Goal: Ask a question

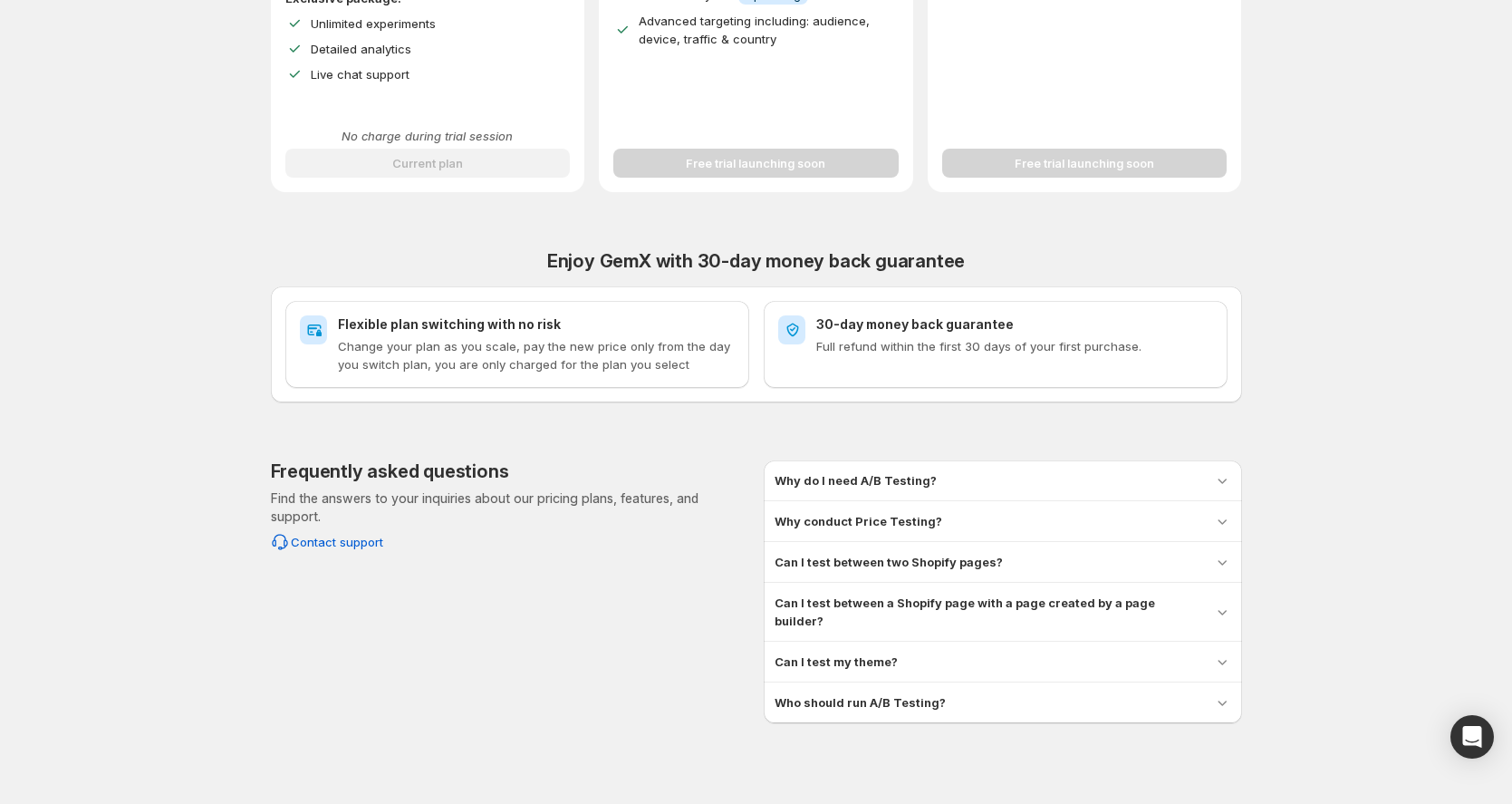
scroll to position [566, 0]
click at [988, 554] on h3 "Can I test between two Shopify pages?" at bounding box center [889, 562] width 228 height 18
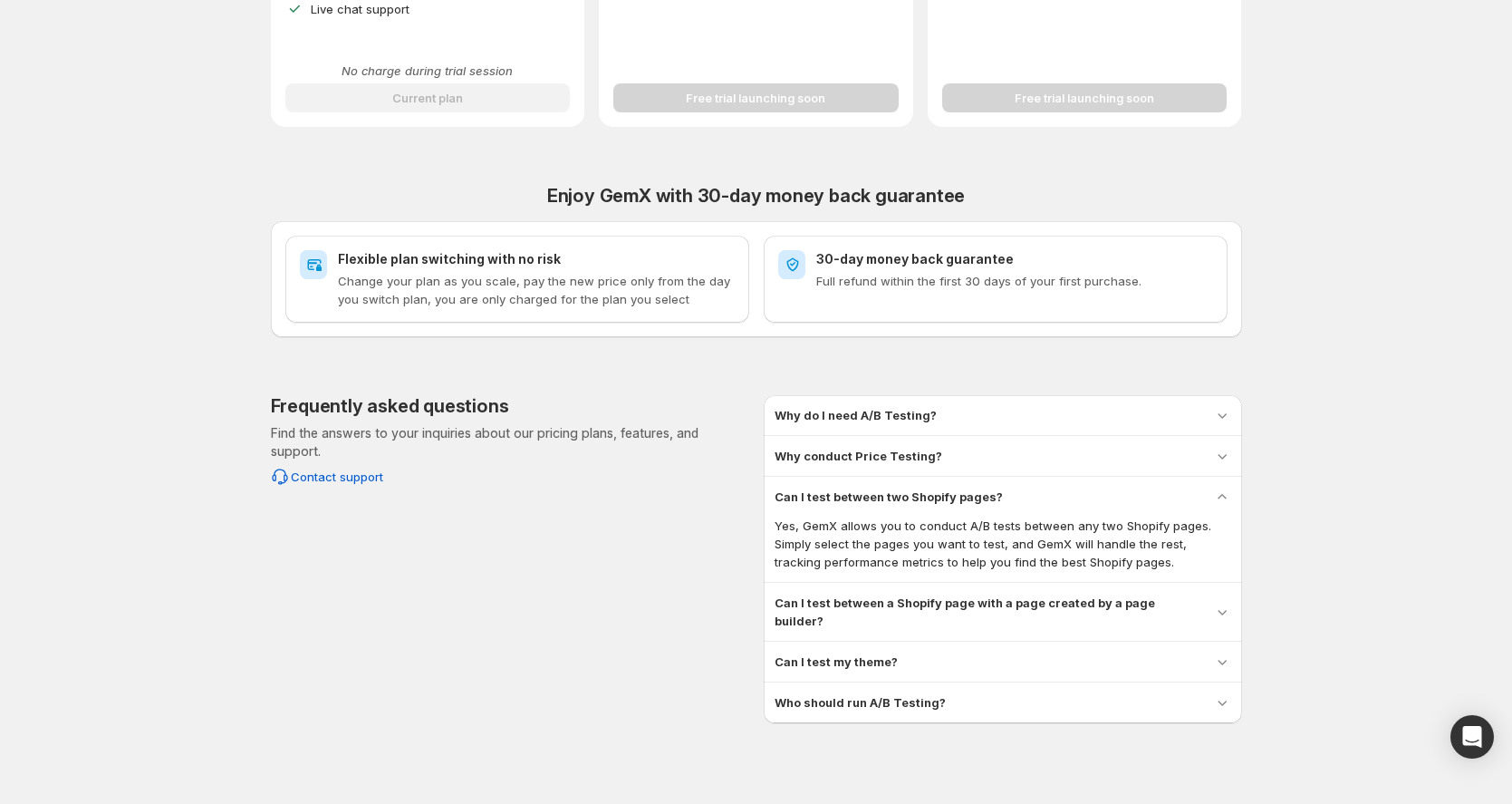
scroll to position [631, 0]
click at [995, 603] on h3 "Can I test between a Shopify page with a page created by a page builder?" at bounding box center [986, 612] width 424 height 36
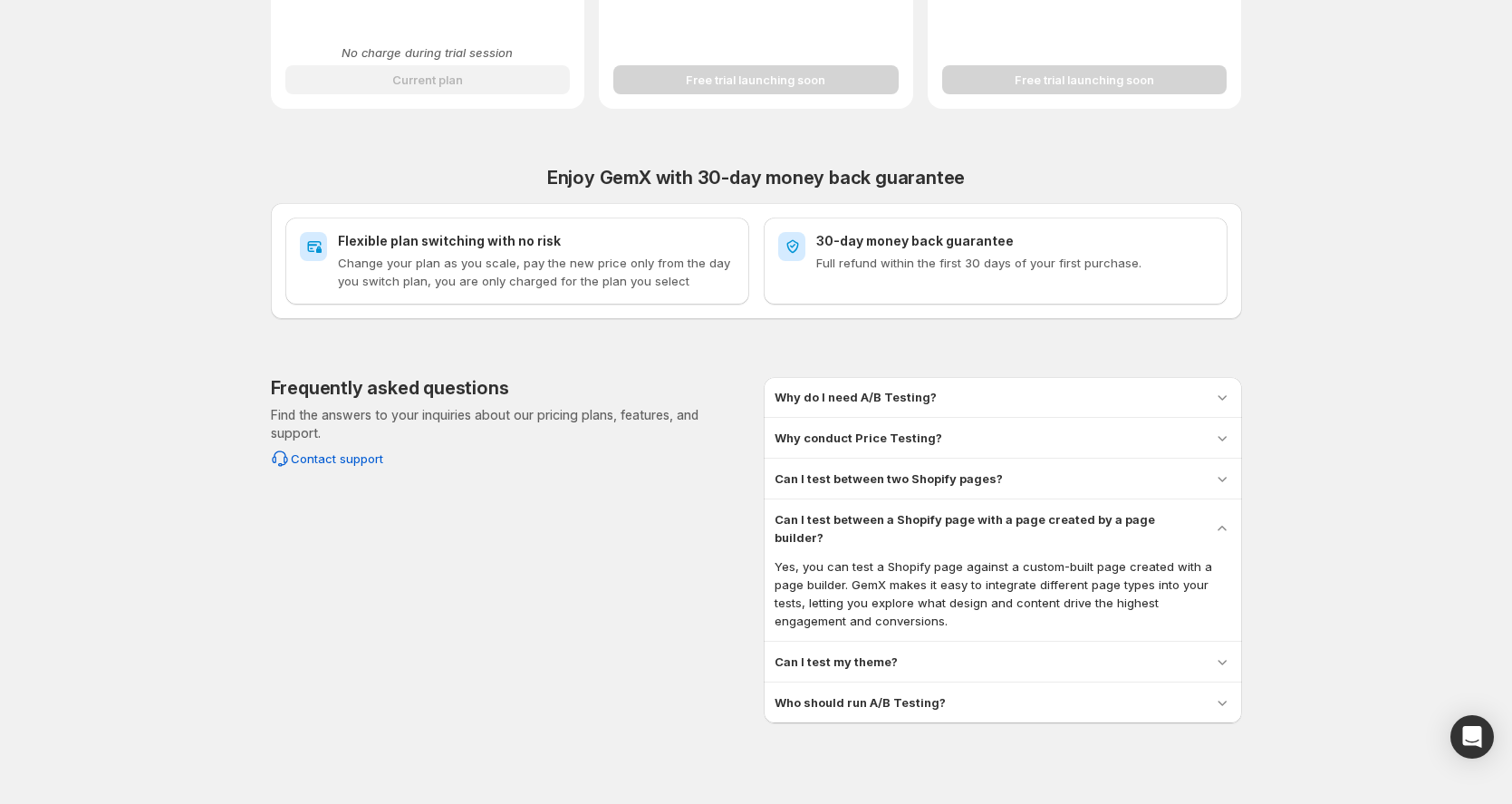
scroll to position [650, 0]
click at [956, 654] on div "Can I test my theme?" at bounding box center [1003, 662] width 457 height 18
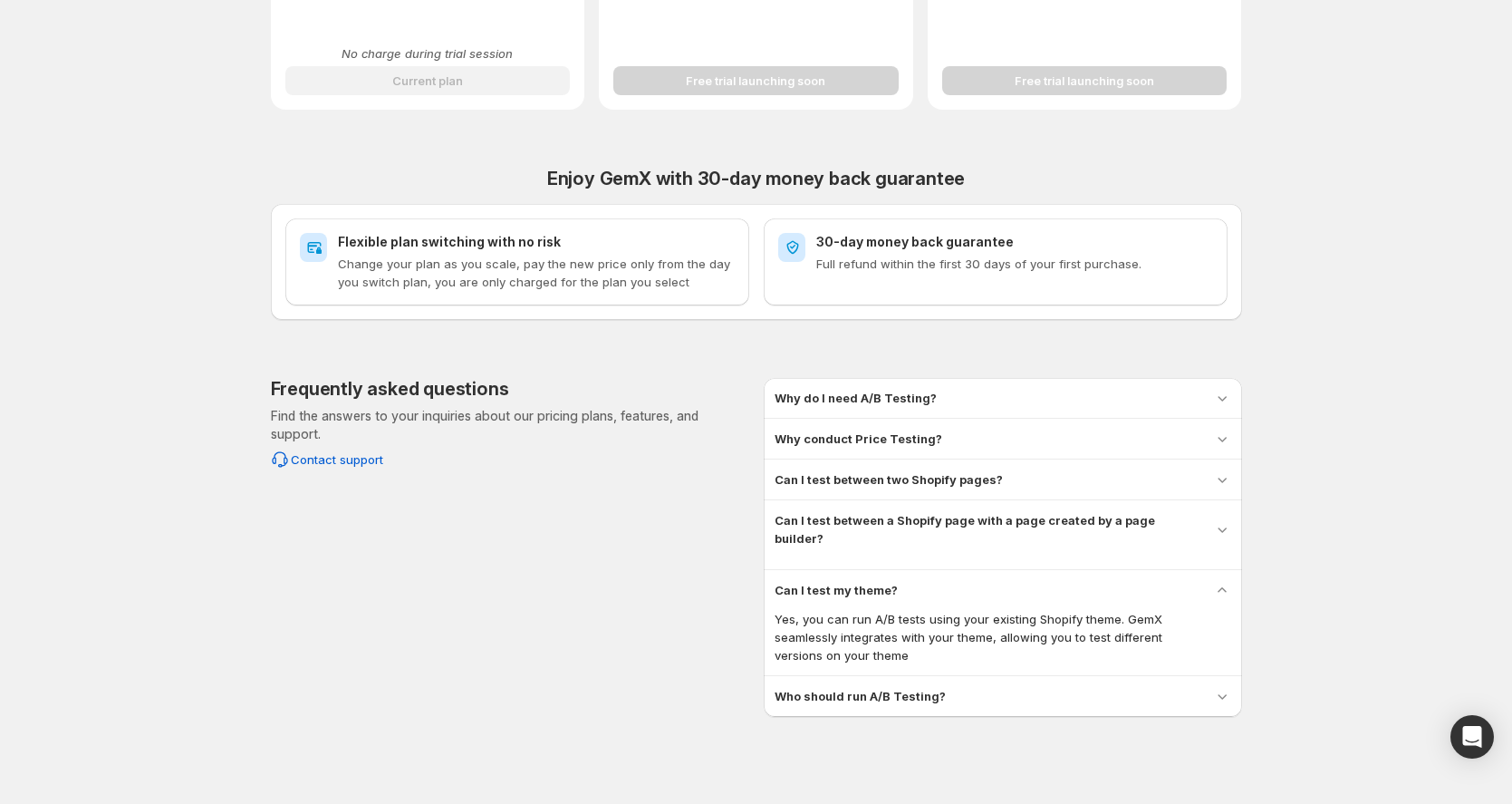
scroll to position [631, 0]
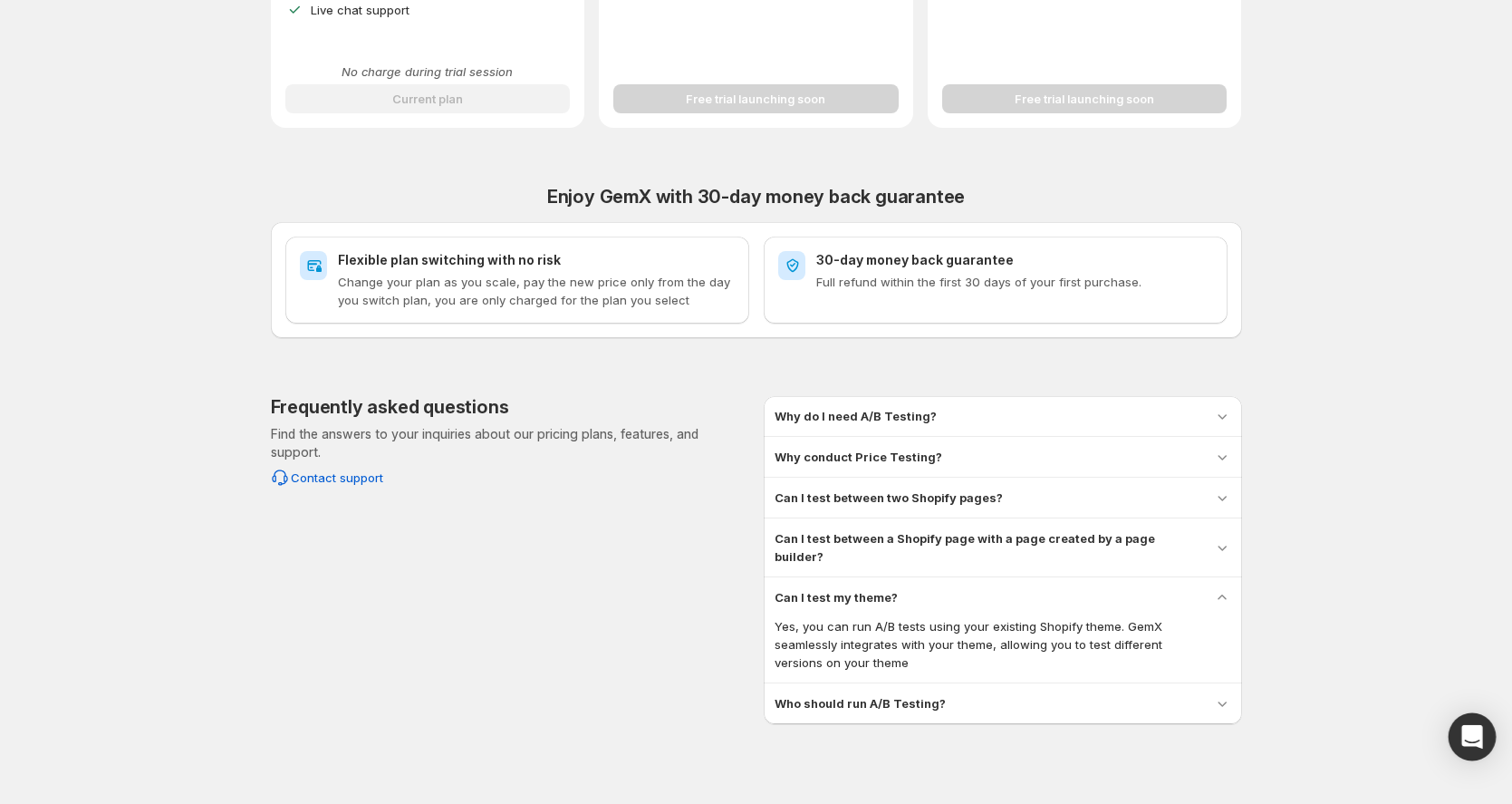
click at [1481, 734] on icon "Open Intercom Messenger" at bounding box center [1473, 736] width 24 height 24
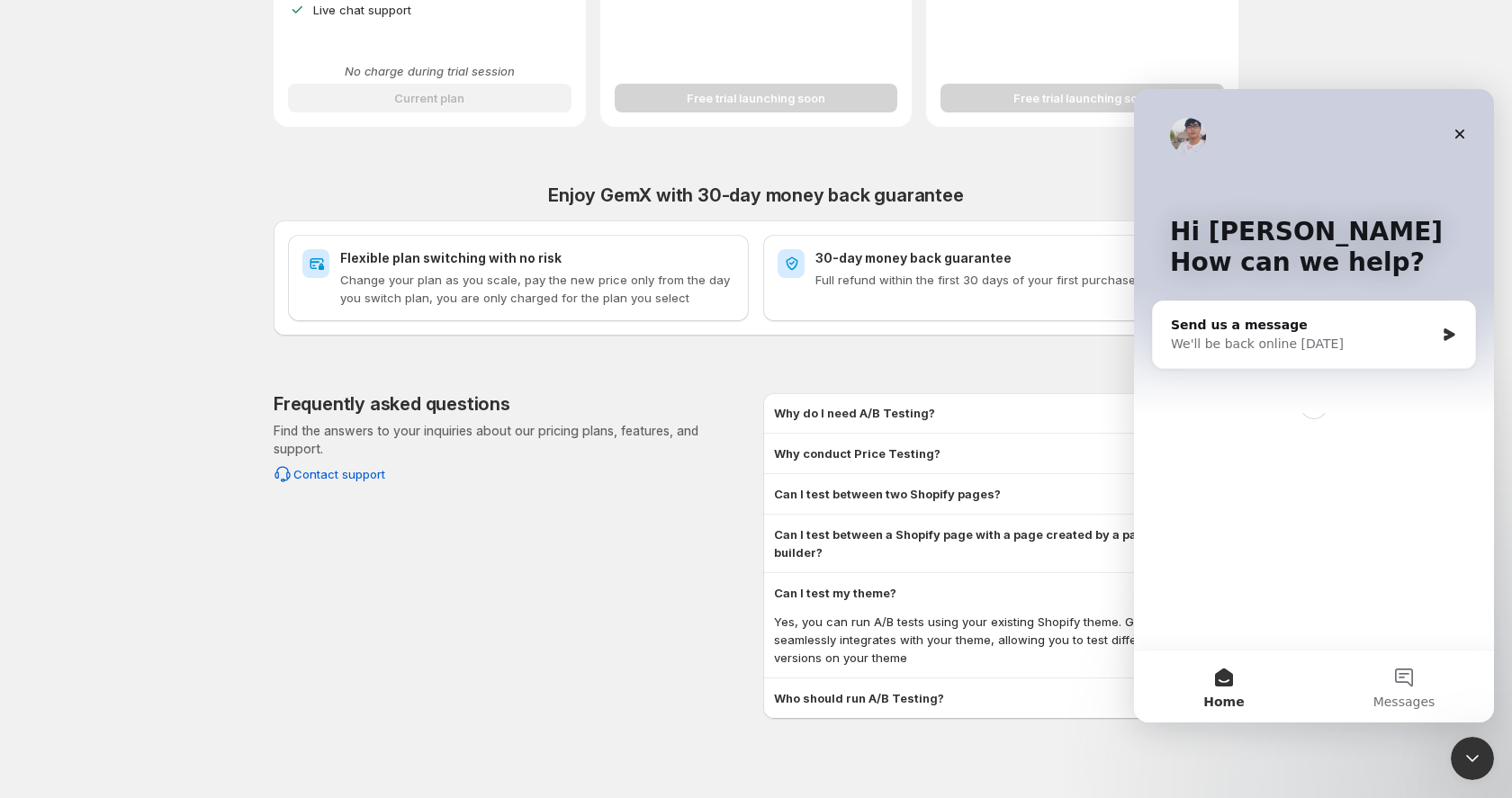
scroll to position [0, 0]
click at [1400, 686] on button "Messages" at bounding box center [1404, 686] width 180 height 72
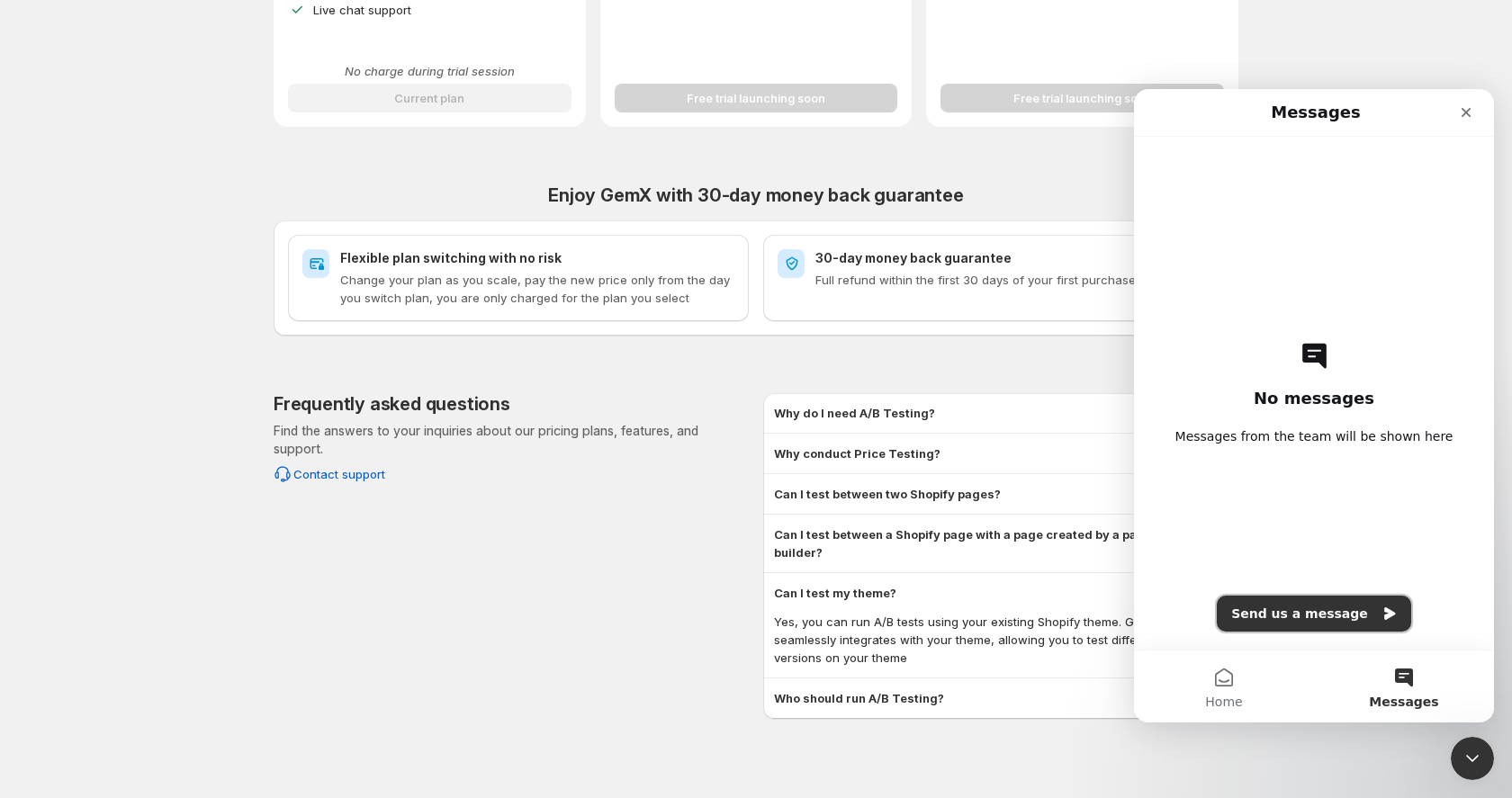
click at [1295, 619] on button "Send us a message" at bounding box center [1313, 613] width 194 height 36
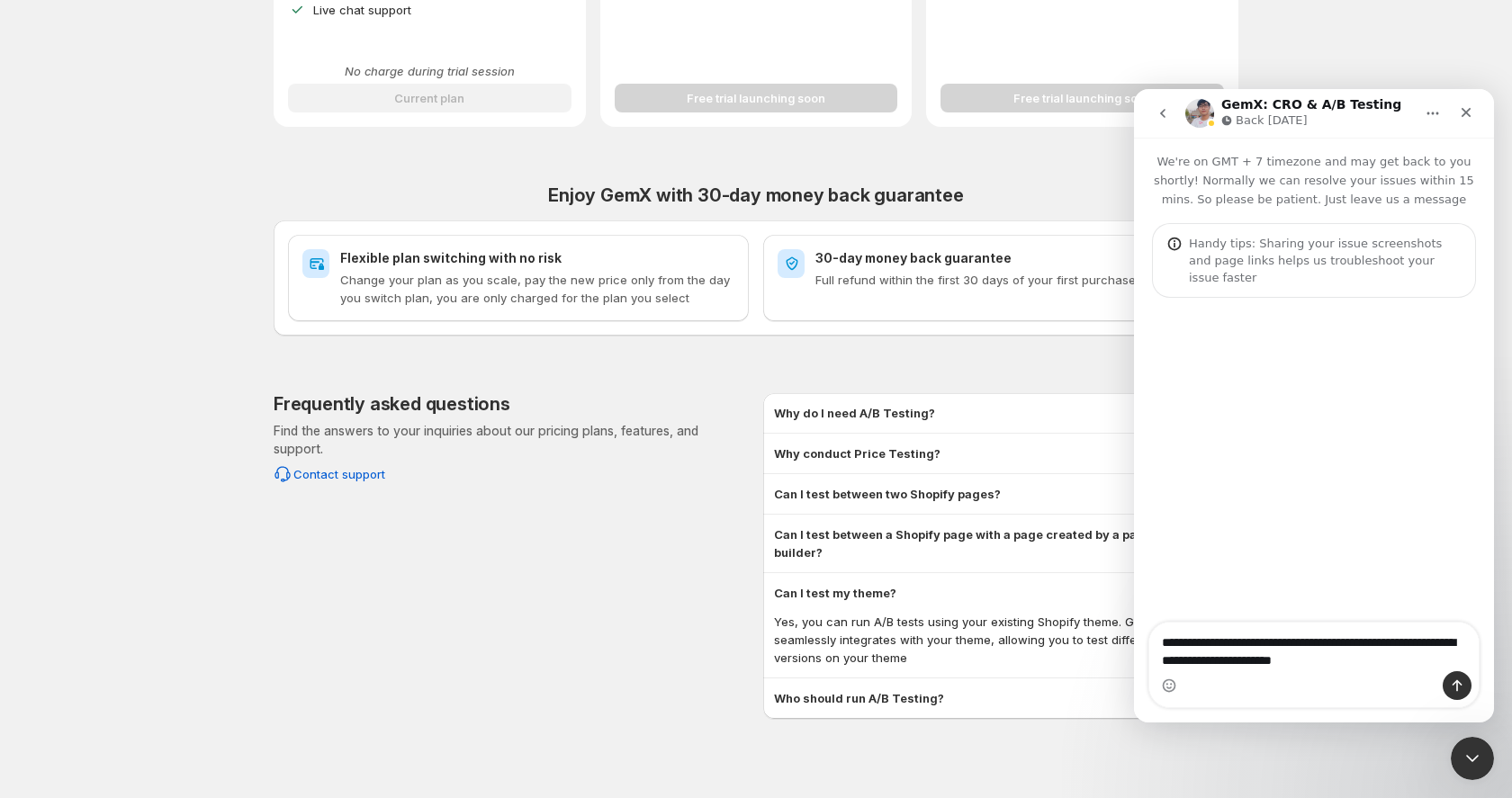
type textarea "**********"
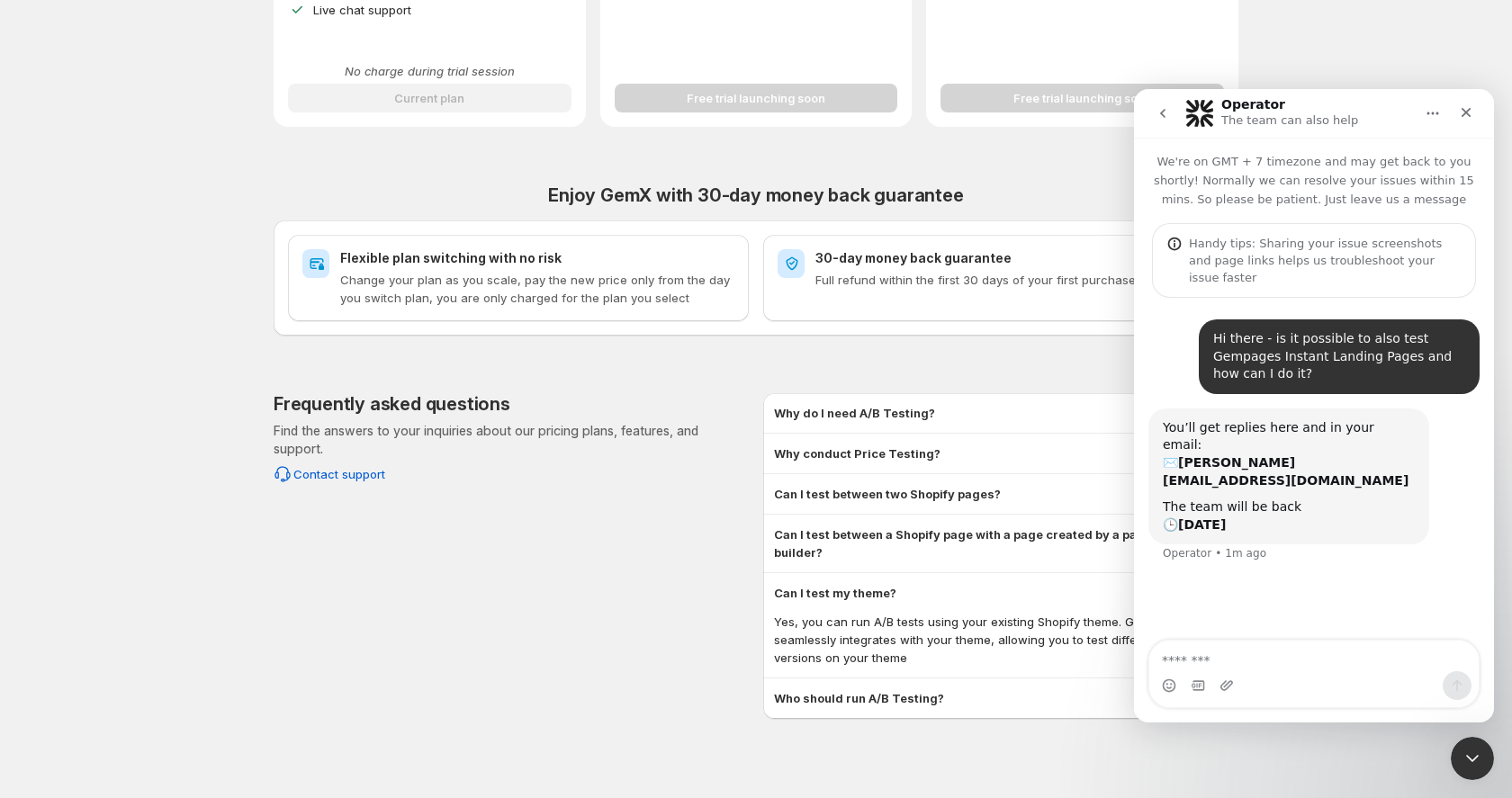
click at [613, 547] on div "Frequently asked questions Find the answers to your inquiries about our pricing…" at bounding box center [511, 556] width 475 height 326
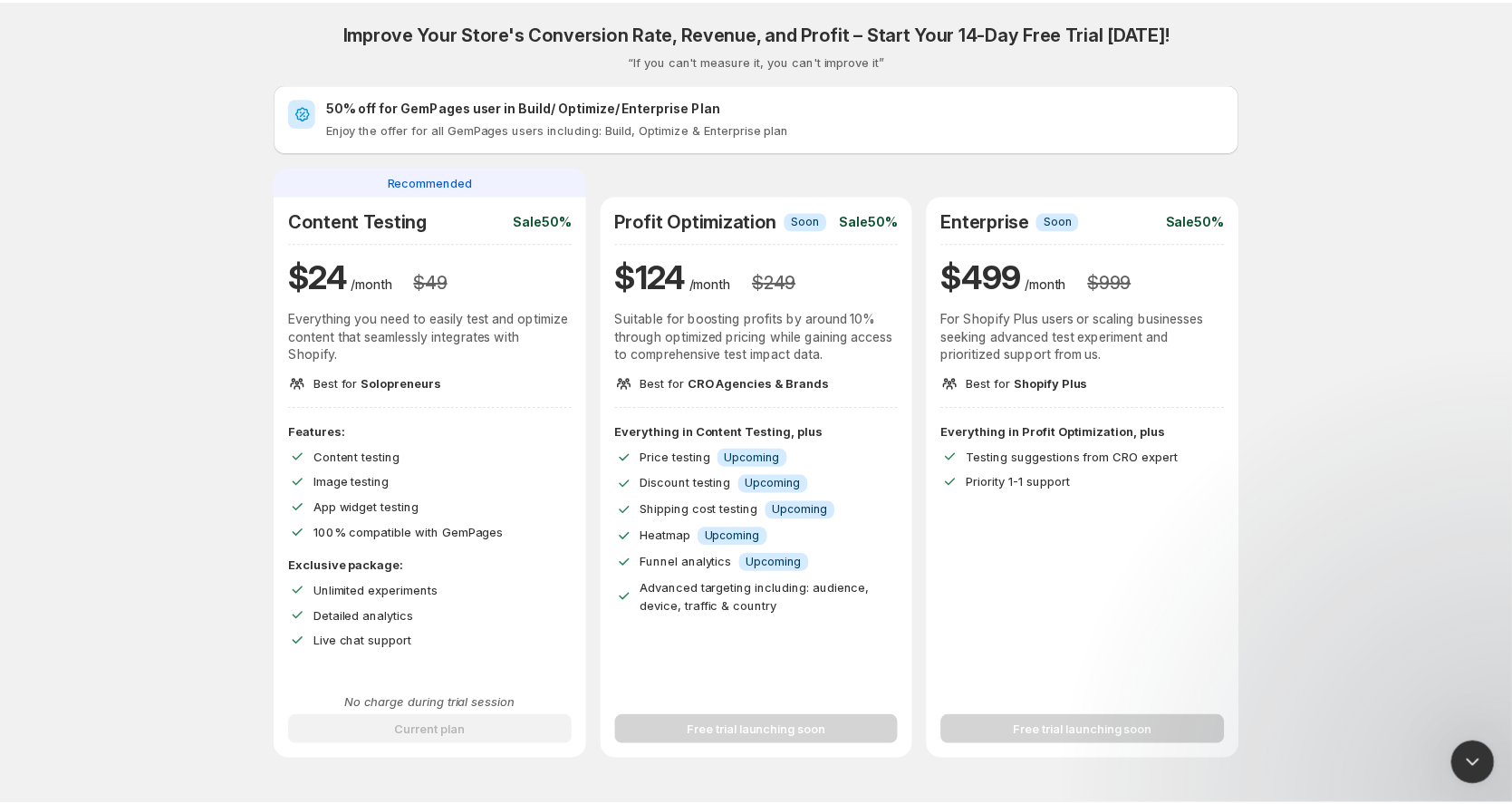
scroll to position [512, 0]
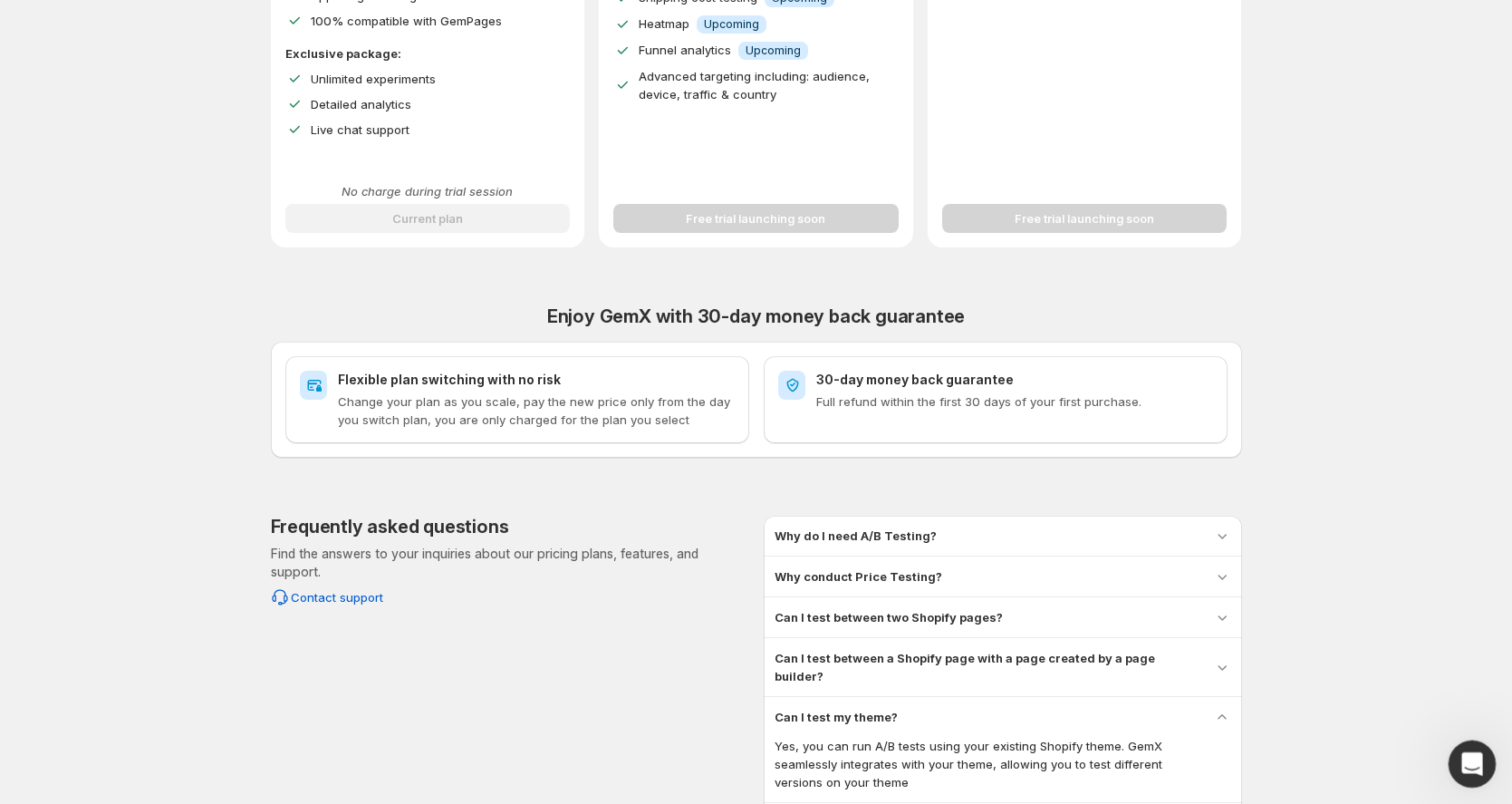
click at [1450, 748] on div "Open Intercom Messenger" at bounding box center [1470, 761] width 43 height 43
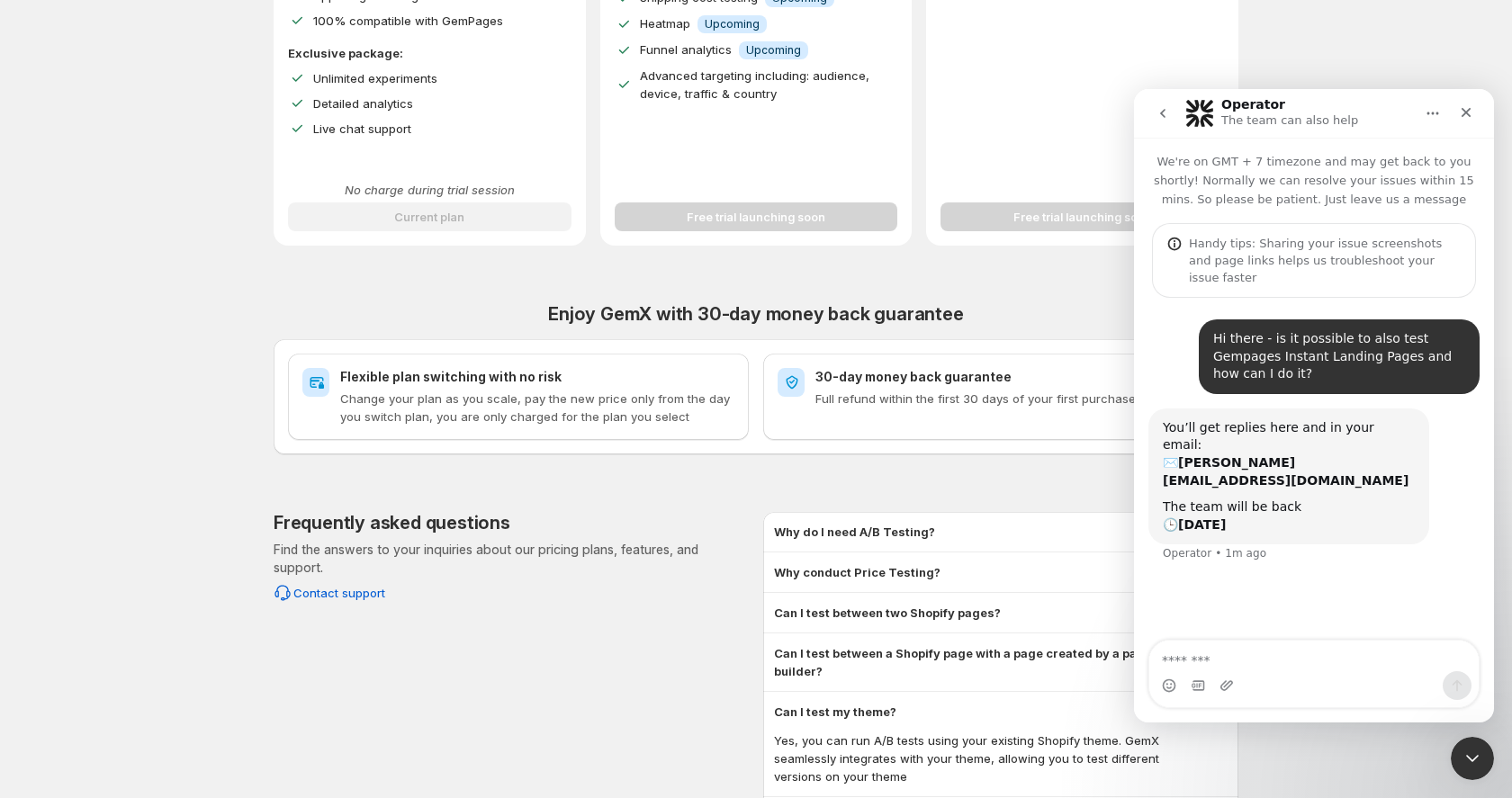
click at [167, 448] on div "Improve Your Store's Conversion Rate, Revenue, and Profit – Start Your 14-Day F…" at bounding box center [756, 164] width 1468 height 1345
